Goal: Task Accomplishment & Management: Complete application form

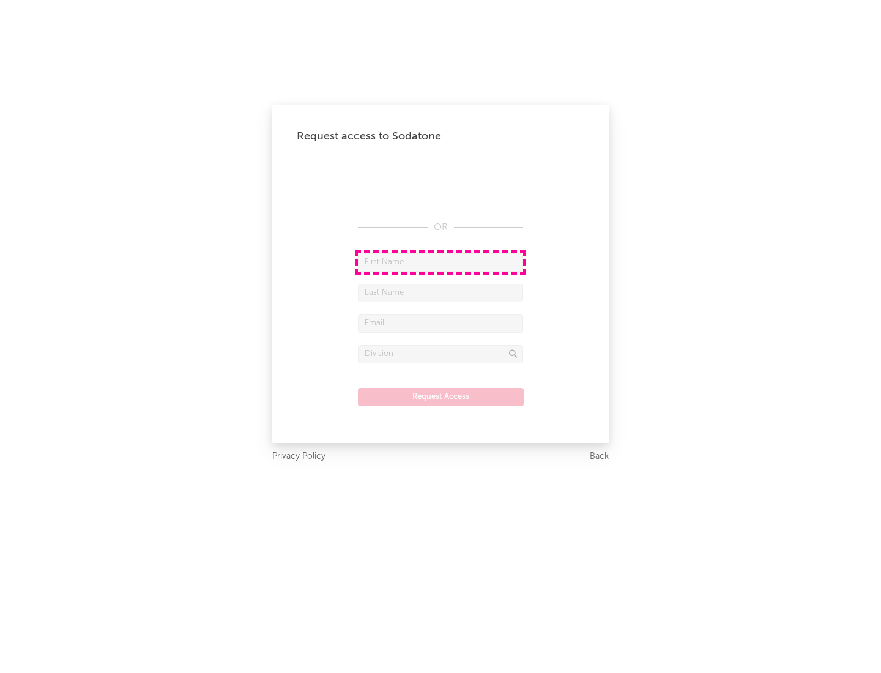
click at [441, 262] on input "text" at bounding box center [440, 262] width 165 height 18
type input "[PERSON_NAME]"
click at [441, 293] on input "text" at bounding box center [440, 293] width 165 height 18
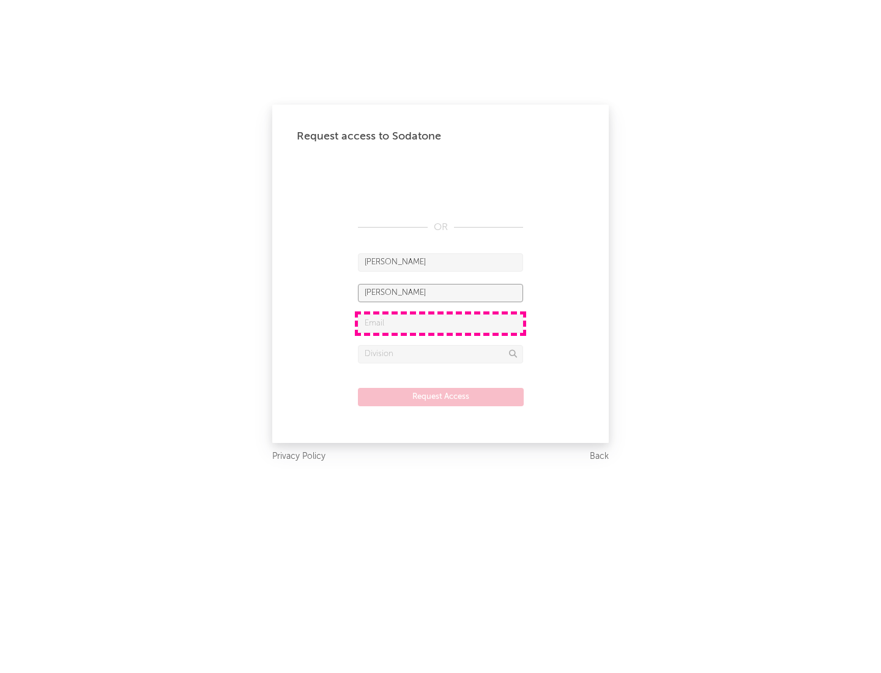
type input "[PERSON_NAME]"
click at [441, 323] on input "text" at bounding box center [440, 324] width 165 height 18
type input "[EMAIL_ADDRESS][DOMAIN_NAME]"
click at [441, 354] on input "text" at bounding box center [440, 354] width 165 height 18
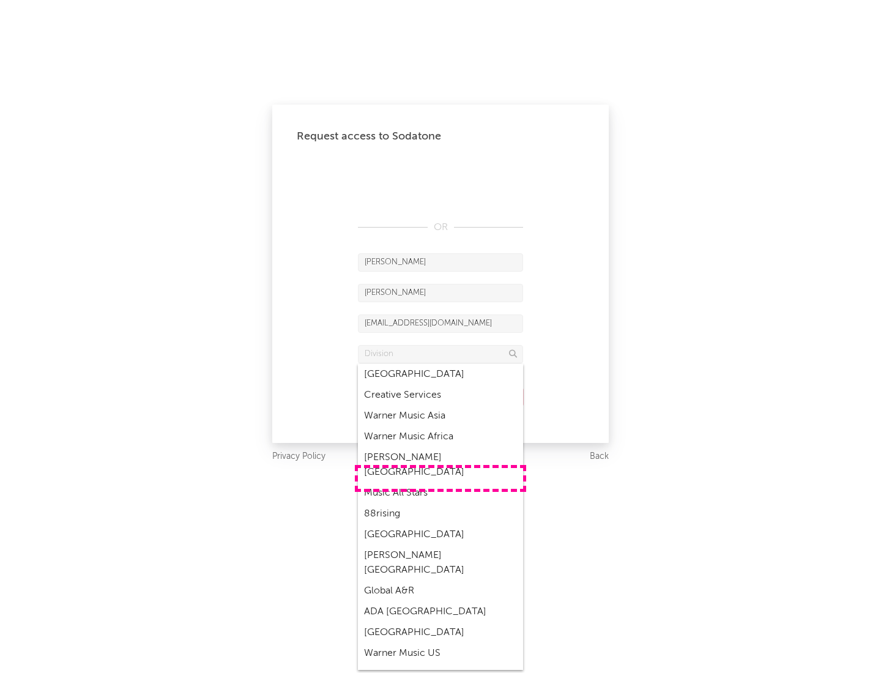
click at [441, 483] on div "Music All Stars" at bounding box center [440, 493] width 165 height 21
type input "Music All Stars"
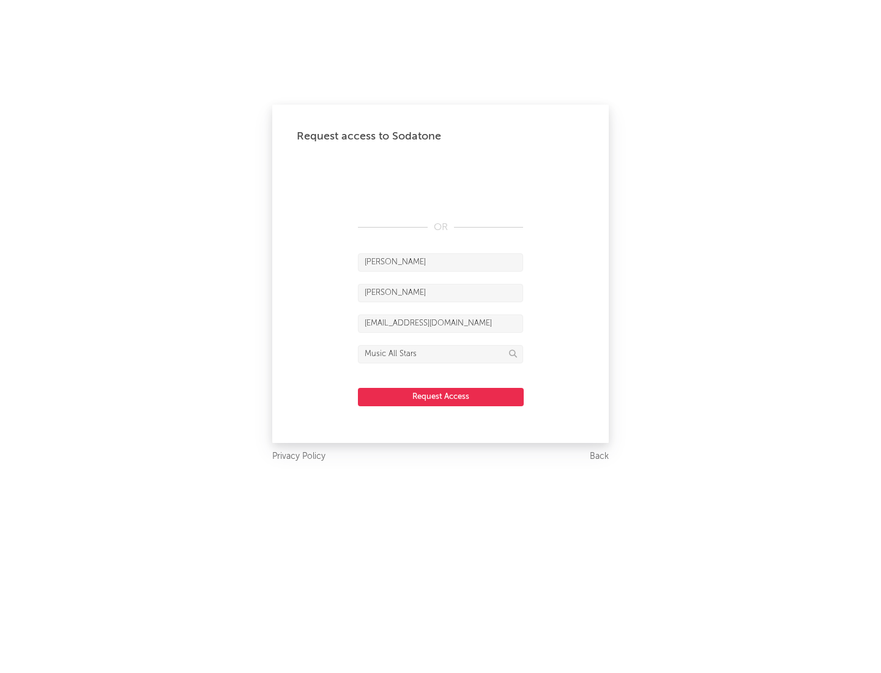
click at [441, 397] on button "Request Access" at bounding box center [441, 397] width 166 height 18
